Goal: Information Seeking & Learning: Learn about a topic

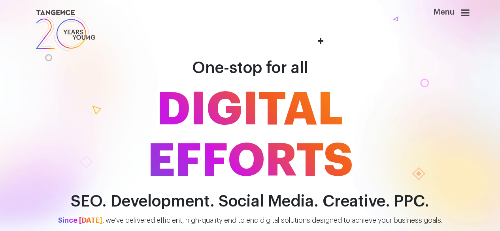
click at [70, 91] on span "DIGITAL EFFORTS" at bounding box center [250, 135] width 451 height 103
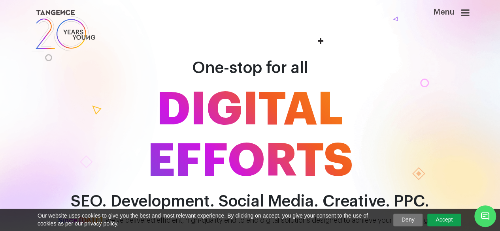
click at [426, 78] on h1 "One-stop for all DIGITAL EFFORTS" at bounding box center [250, 110] width 451 height 154
click at [470, 11] on icon at bounding box center [466, 12] width 8 height 9
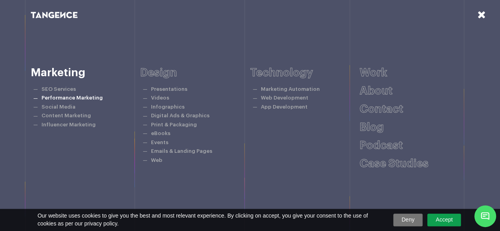
click at [66, 99] on link "Performance Marketing" at bounding box center [72, 97] width 61 height 5
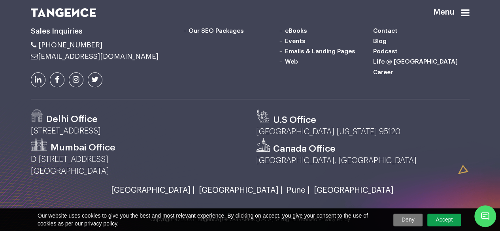
scroll to position [1891, 0]
click at [48, 117] on h3 "Delhi Office" at bounding box center [71, 119] width 51 height 12
click at [53, 140] on div "Mumbai Office" at bounding box center [138, 146] width 214 height 16
